Goal: Task Accomplishment & Management: Use online tool/utility

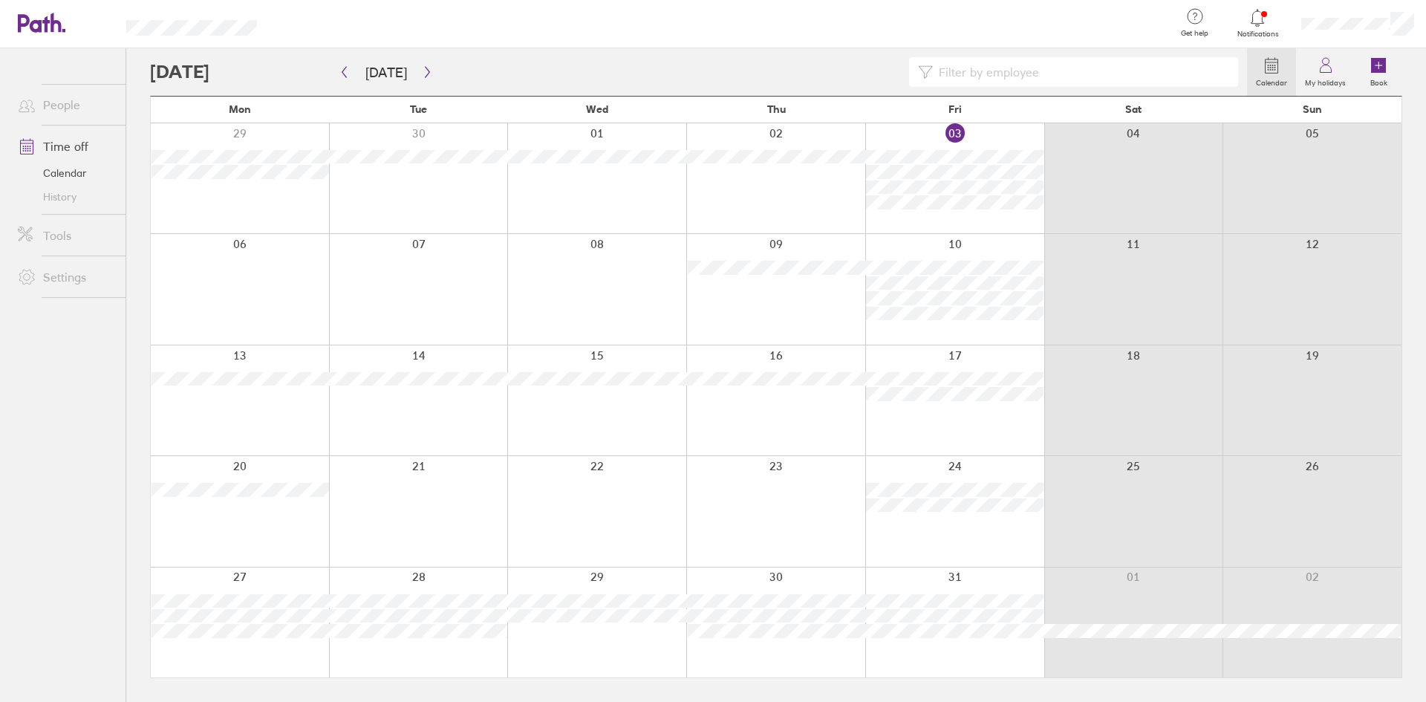
click at [688, 493] on div at bounding box center [775, 511] width 179 height 110
